Goal: Task Accomplishment & Management: Manage account settings

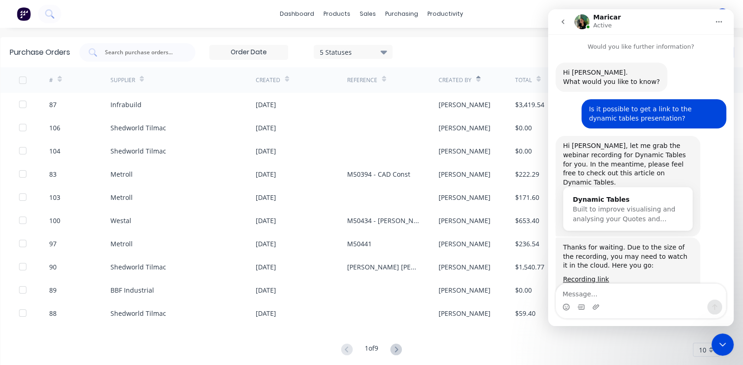
scroll to position [245, 0]
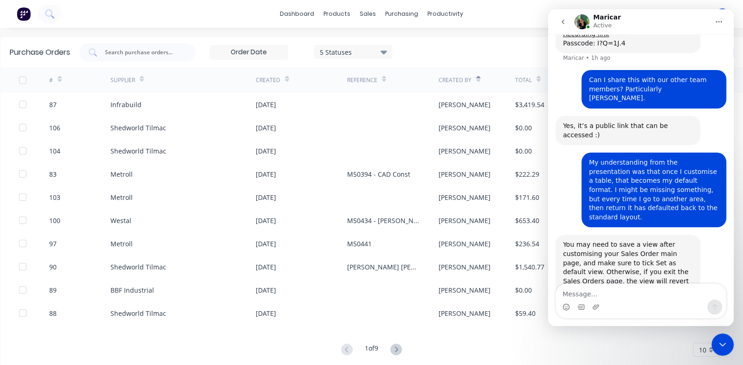
click at [723, 348] on icon "Close Intercom Messenger" at bounding box center [722, 344] width 11 height 11
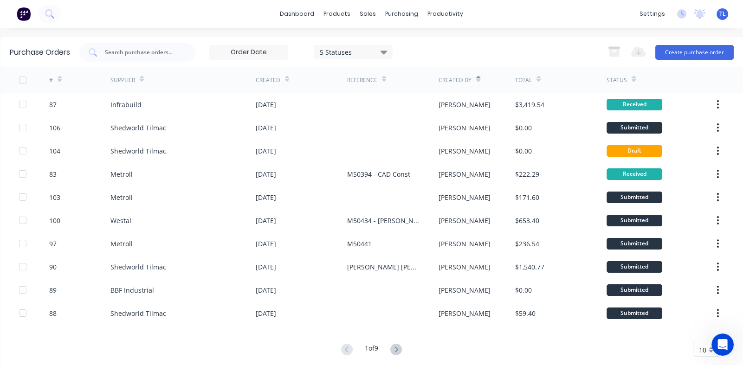
scroll to position [236, 0]
click at [360, 16] on div "sales" at bounding box center [368, 14] width 26 height 14
click at [384, 44] on div "Sales Orders" at bounding box center [399, 44] width 38 height 8
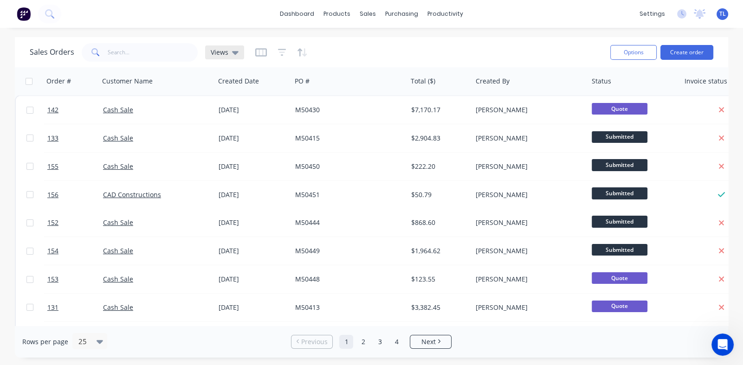
click at [233, 56] on icon at bounding box center [235, 52] width 6 height 10
click at [257, 52] on icon "button" at bounding box center [261, 52] width 12 height 9
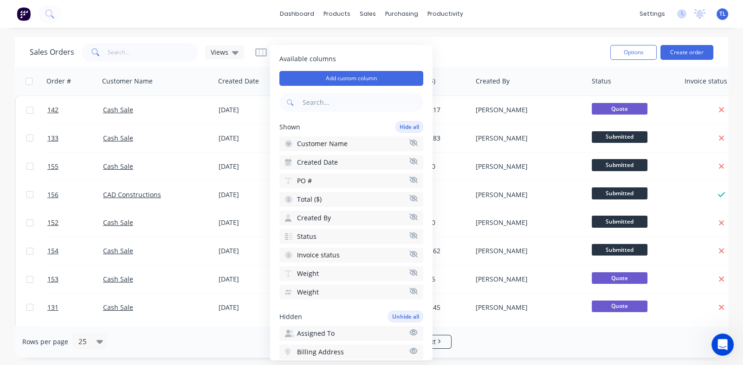
click at [479, 53] on div "Sales Orders Views" at bounding box center [316, 52] width 573 height 23
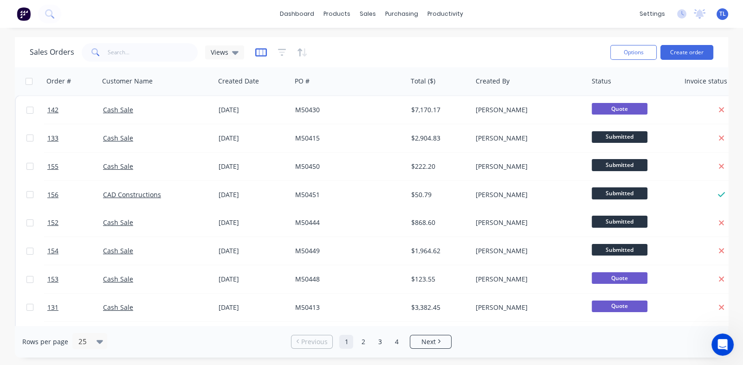
click at [262, 51] on icon "button" at bounding box center [260, 52] width 5 height 6
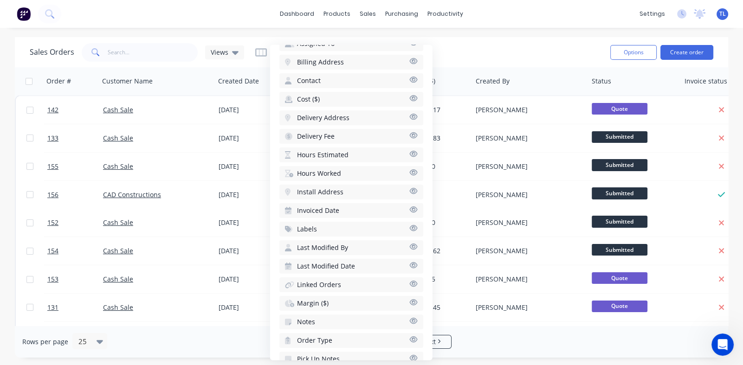
scroll to position [244, 0]
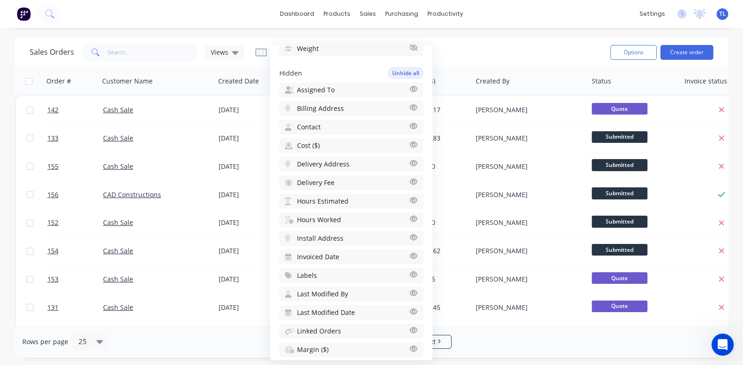
click at [409, 123] on icon "button" at bounding box center [413, 126] width 8 height 6
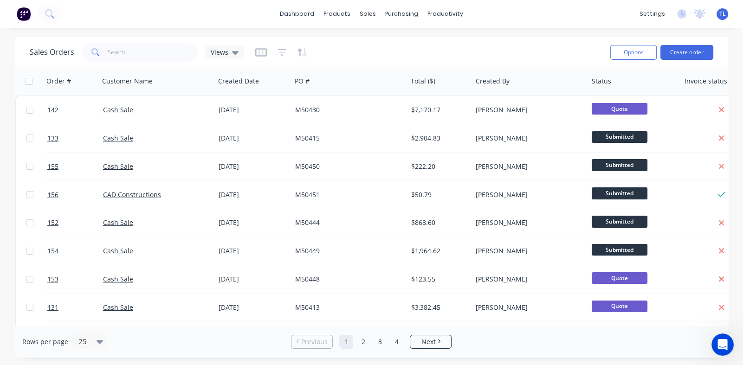
click at [542, 54] on div "Sales Orders Views" at bounding box center [316, 52] width 573 height 23
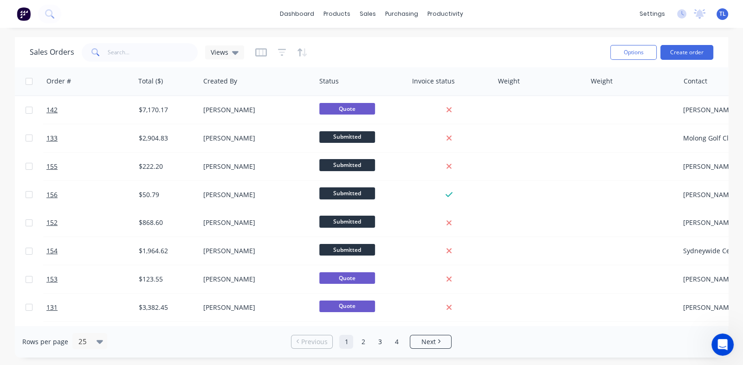
scroll to position [0, 284]
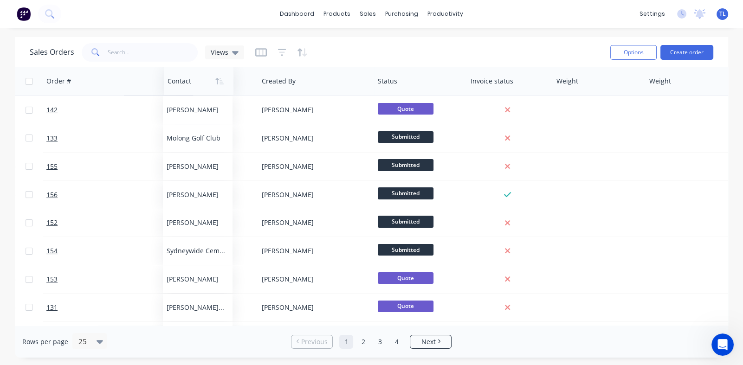
drag, startPoint x: 688, startPoint y: 84, endPoint x: 181, endPoint y: 89, distance: 507.2
click at [181, 89] on div at bounding box center [197, 81] width 59 height 19
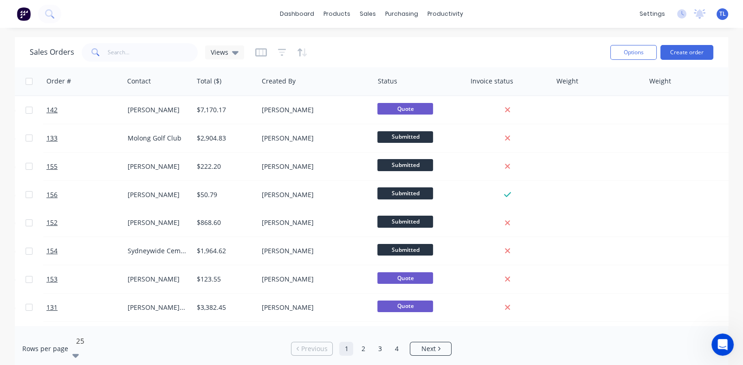
click at [79, 355] on icon at bounding box center [75, 357] width 6 height 4
click at [257, 52] on icon "button" at bounding box center [261, 52] width 12 height 9
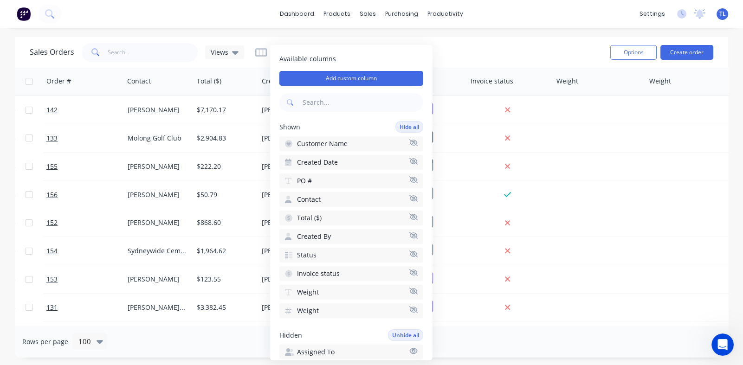
click at [409, 290] on icon "button" at bounding box center [413, 291] width 8 height 7
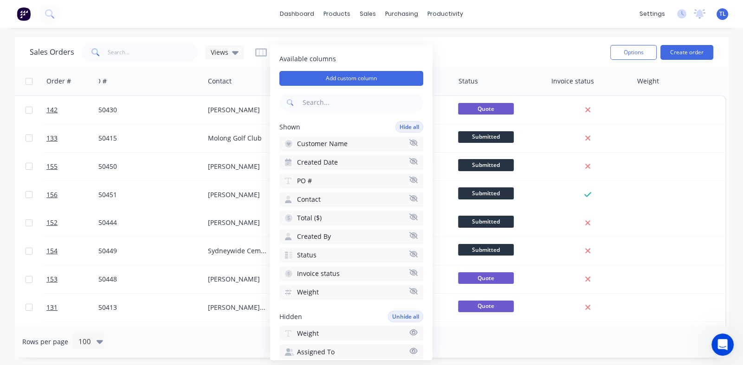
scroll to position [0, 203]
click at [409, 288] on icon "button" at bounding box center [413, 291] width 8 height 6
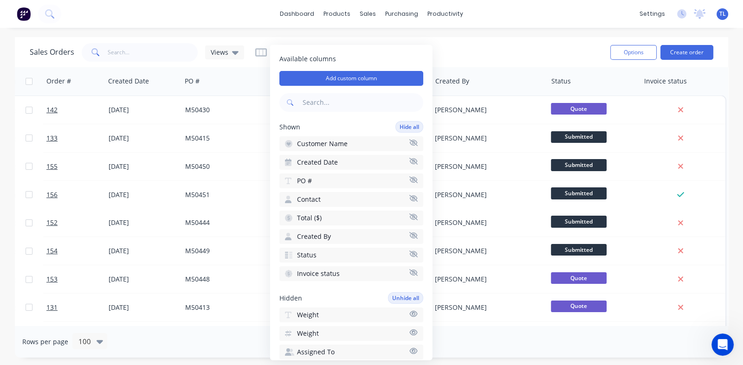
scroll to position [0, 110]
click at [234, 53] on icon at bounding box center [235, 53] width 6 height 4
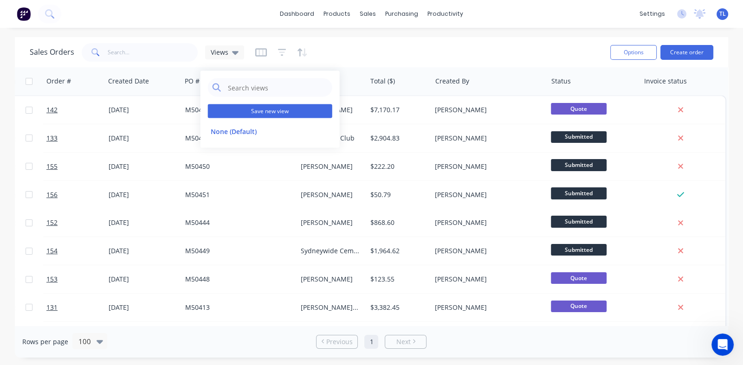
click at [251, 111] on button "Save new view" at bounding box center [270, 111] width 124 height 14
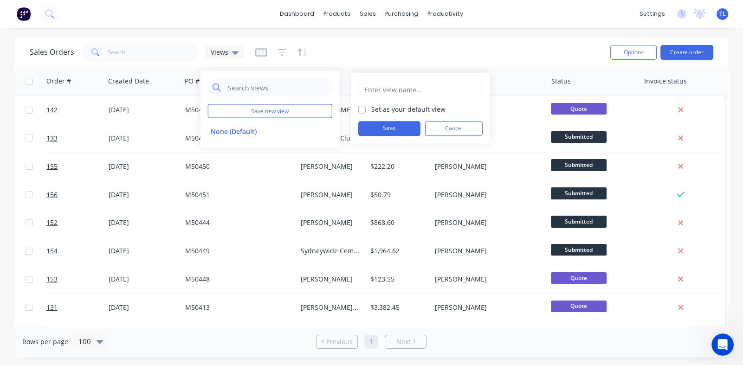
click at [371, 108] on label "Set as your default view" at bounding box center [408, 109] width 74 height 10
click at [360, 108] on input "Set as your default view" at bounding box center [361, 108] width 7 height 9
checkbox input "true"
click at [391, 129] on button "Save" at bounding box center [389, 128] width 62 height 15
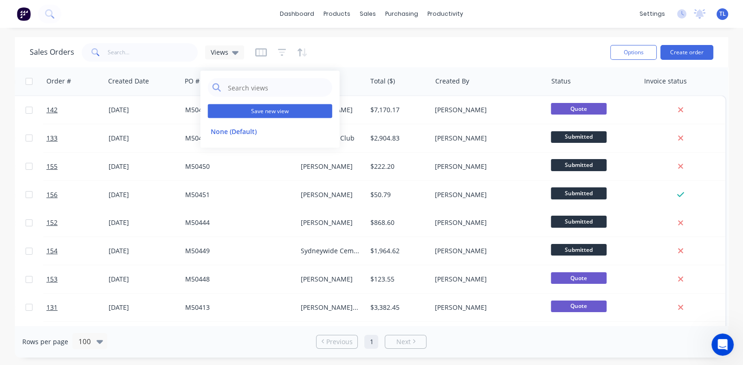
click at [276, 111] on button "Save new view" at bounding box center [270, 111] width 124 height 14
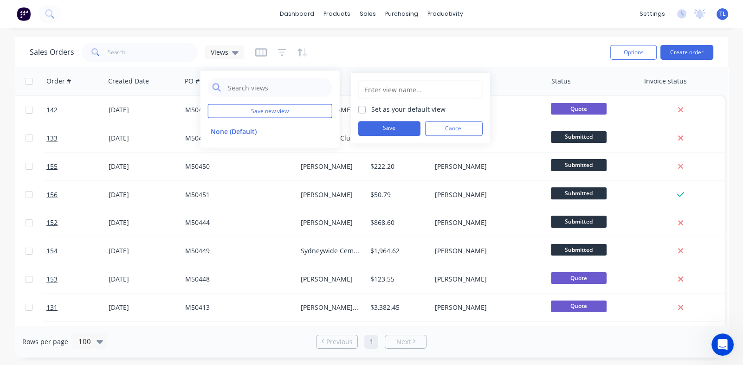
click at [381, 91] on input "text" at bounding box center [420, 90] width 114 height 18
type input "[PERSON_NAME]"
click at [394, 124] on button "Save" at bounding box center [389, 128] width 62 height 15
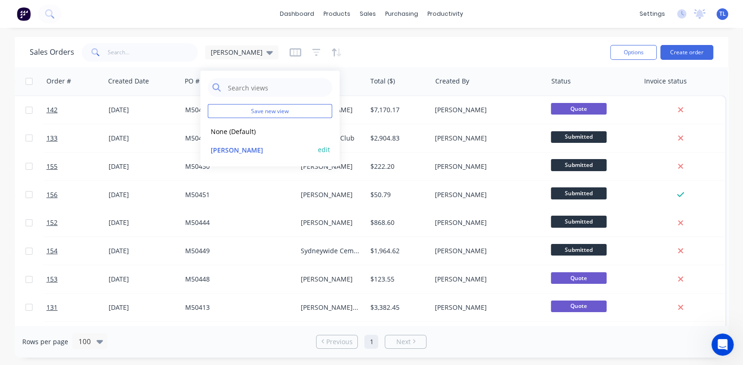
click at [225, 148] on button "[PERSON_NAME]" at bounding box center [261, 149] width 106 height 11
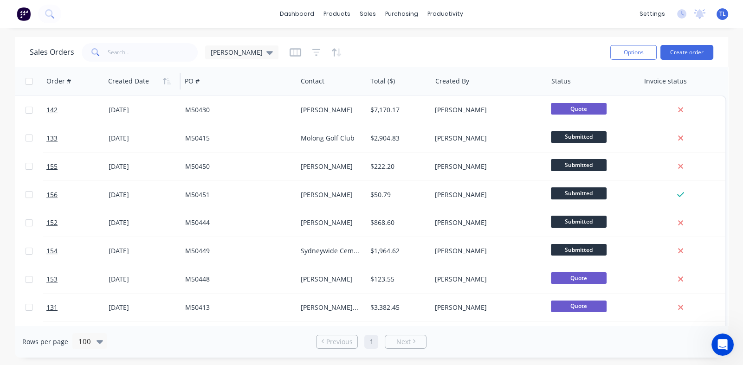
click at [129, 84] on div at bounding box center [141, 81] width 66 height 19
click at [166, 82] on icon "button" at bounding box center [167, 80] width 8 height 7
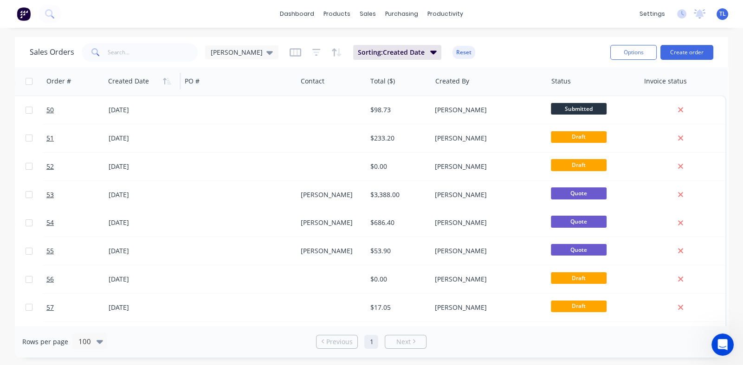
click at [166, 82] on icon "button" at bounding box center [167, 80] width 8 height 7
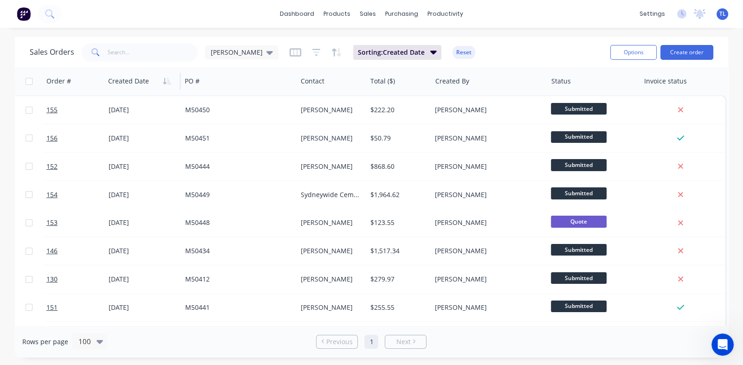
click at [719, 340] on icon "Open Intercom Messenger" at bounding box center [722, 344] width 15 height 15
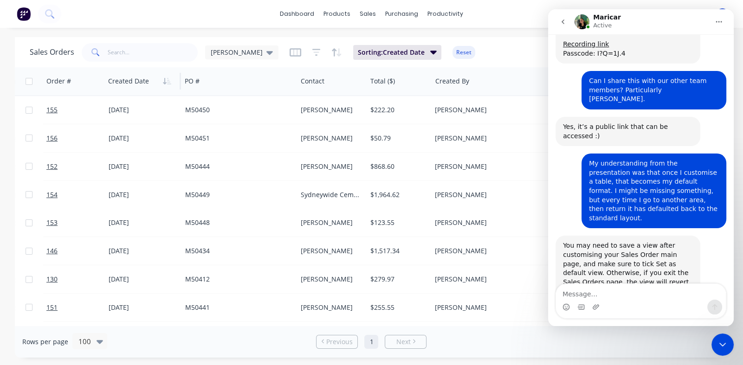
scroll to position [236, 0]
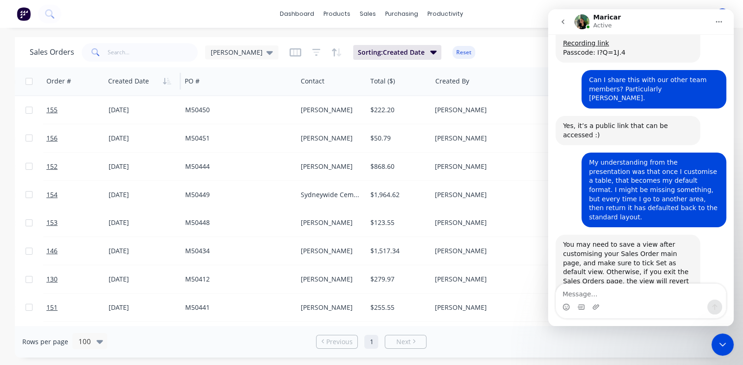
click at [578, 298] on textarea "Message…" at bounding box center [641, 292] width 170 height 16
type textarea "All good. Thanks, that was the step I was missing."
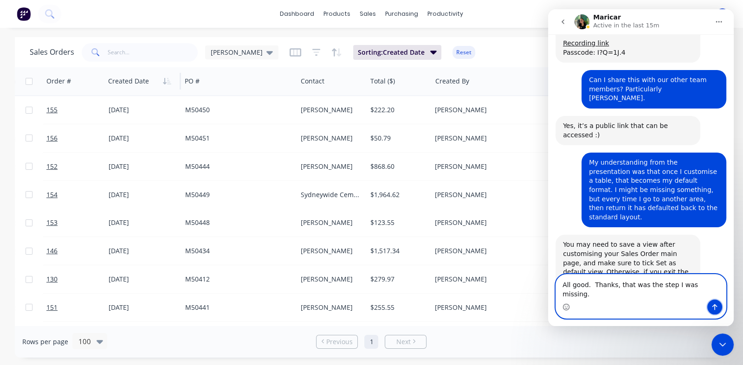
click at [714, 306] on icon "Send a message…" at bounding box center [714, 306] width 7 height 7
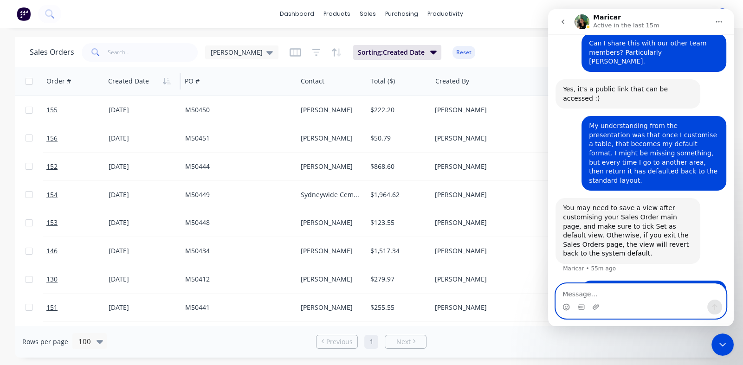
scroll to position [272, 0]
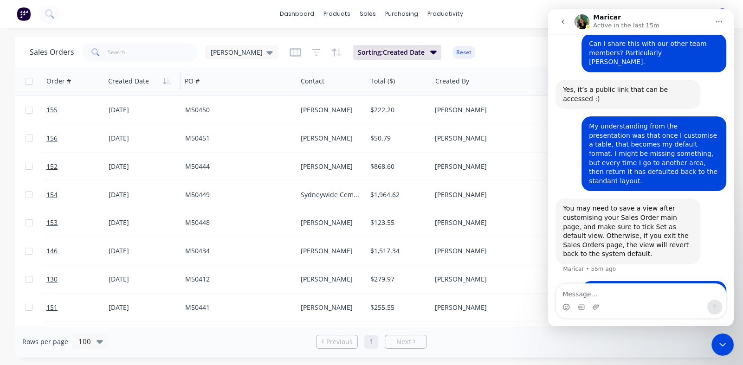
click at [722, 340] on icon "Close Intercom Messenger" at bounding box center [722, 344] width 11 height 11
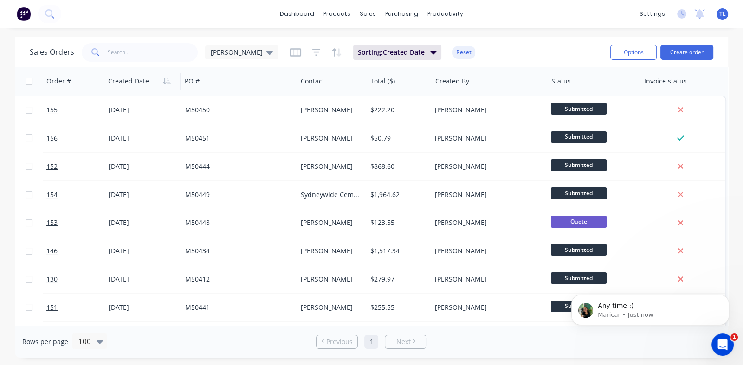
scroll to position [0, 0]
